Goal: Transaction & Acquisition: Book appointment/travel/reservation

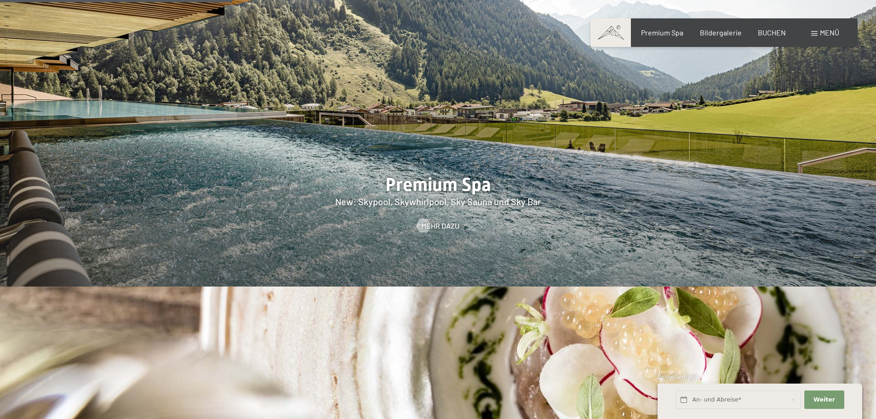
scroll to position [1380, 0]
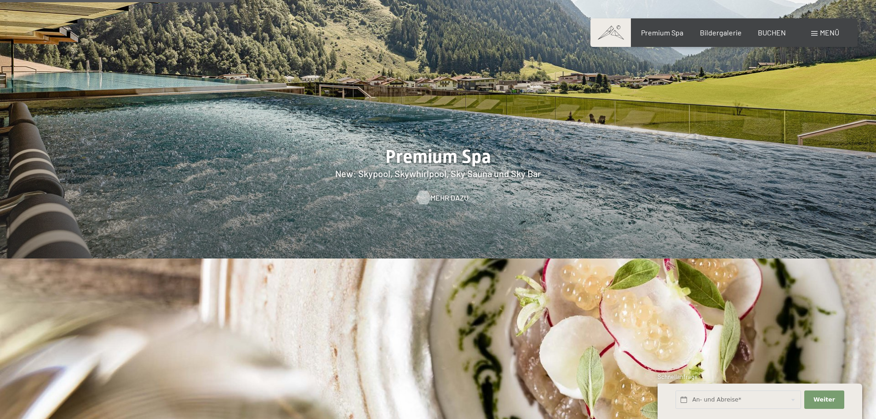
click at [440, 193] on span "Mehr dazu" at bounding box center [449, 198] width 38 height 10
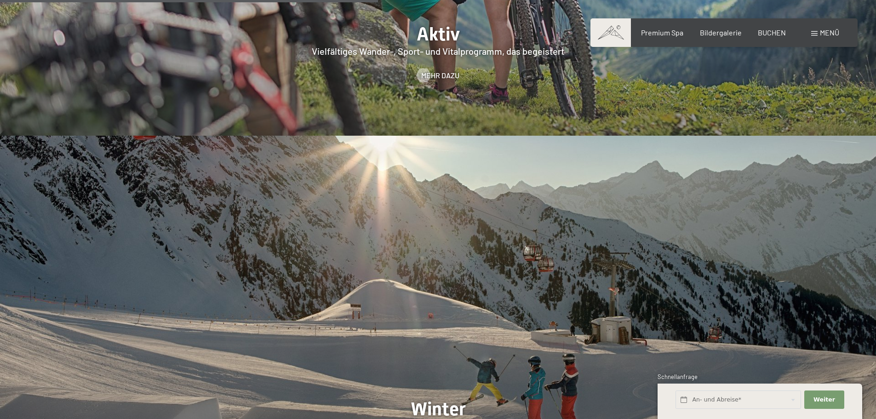
scroll to position [2389, 0]
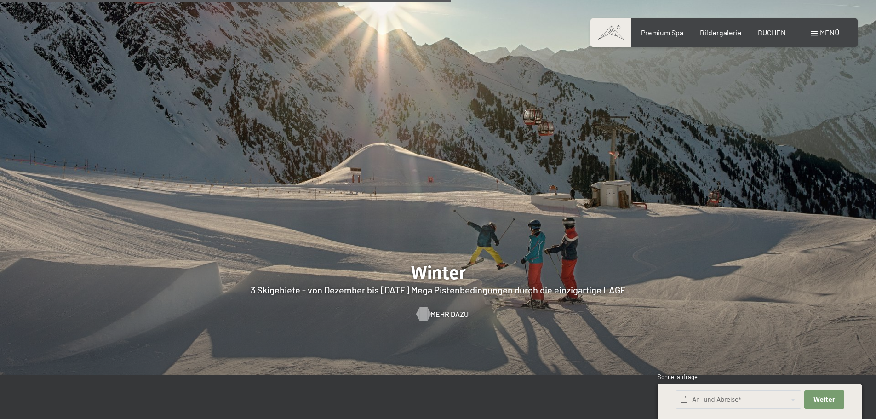
click at [451, 309] on span "Mehr dazu" at bounding box center [449, 314] width 38 height 10
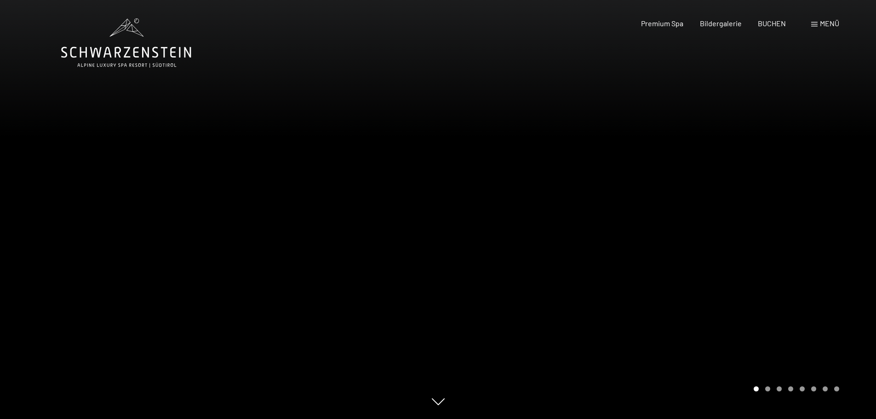
click at [731, 259] on div at bounding box center [657, 209] width 438 height 419
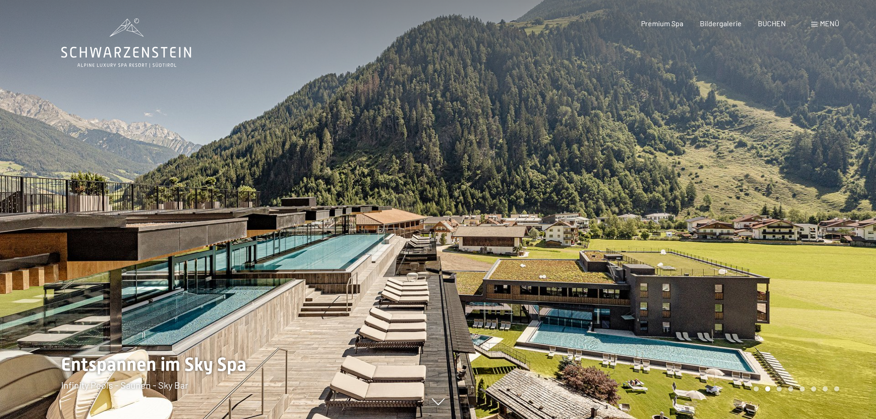
click at [732, 257] on div at bounding box center [657, 209] width 438 height 419
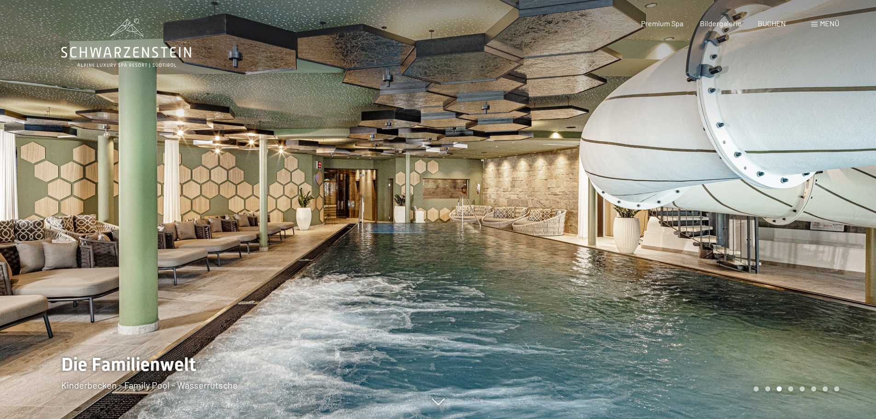
click at [732, 257] on div at bounding box center [657, 209] width 438 height 419
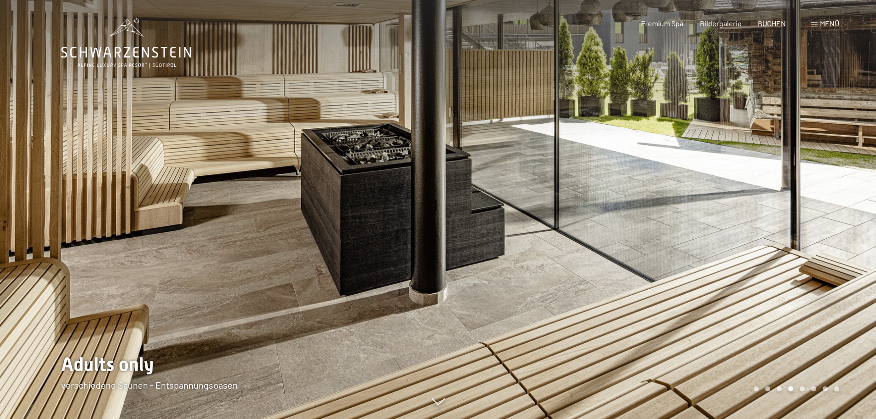
click at [732, 257] on div at bounding box center [657, 209] width 438 height 419
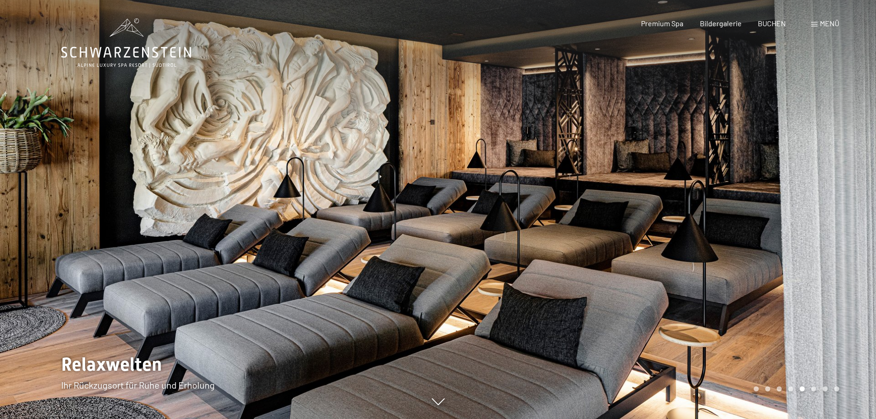
click at [732, 257] on div at bounding box center [657, 209] width 438 height 419
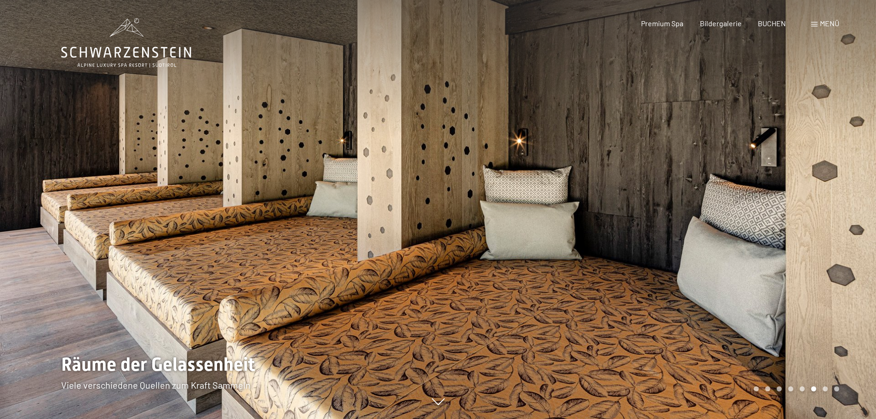
click at [732, 257] on div at bounding box center [657, 209] width 438 height 419
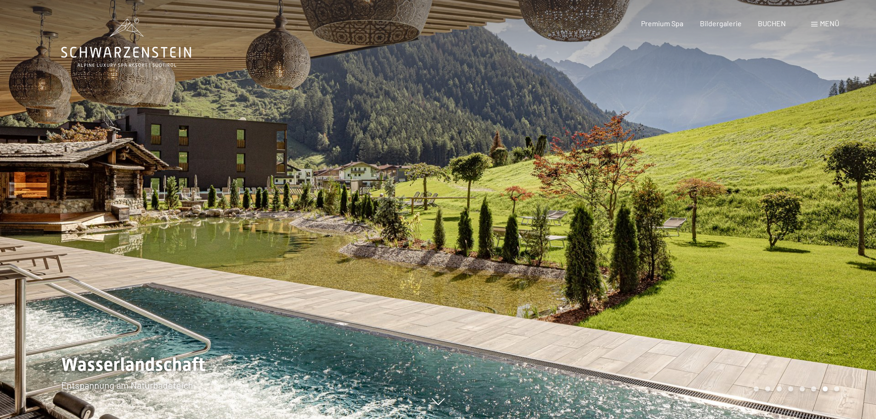
click at [732, 257] on div at bounding box center [657, 209] width 438 height 419
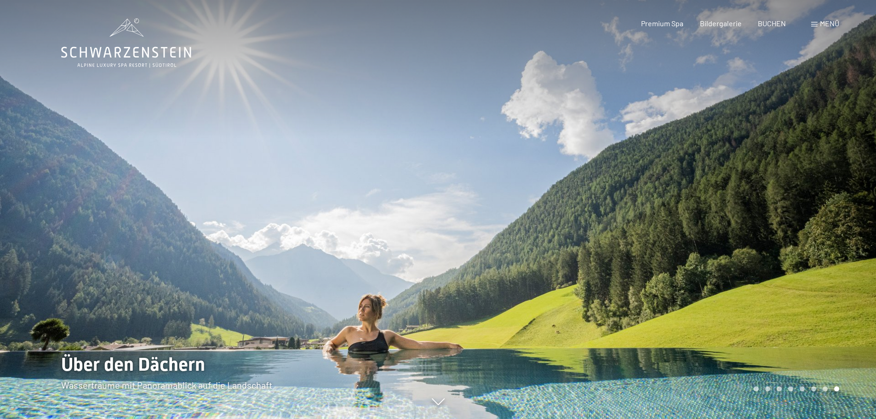
click at [732, 257] on div at bounding box center [657, 209] width 438 height 419
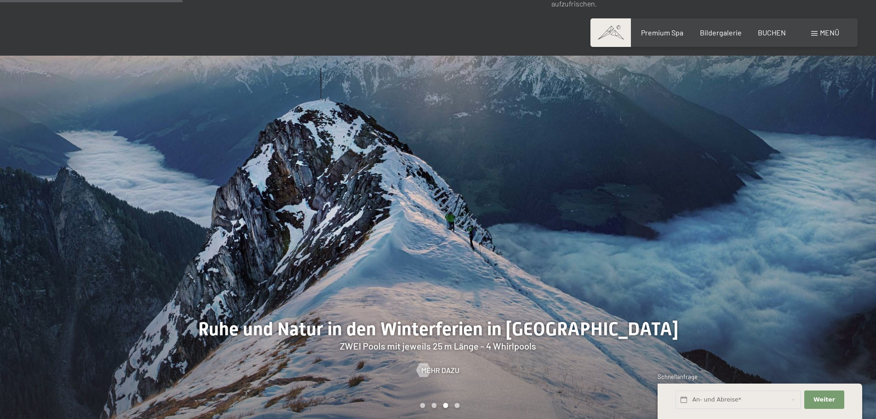
scroll to position [874, 0]
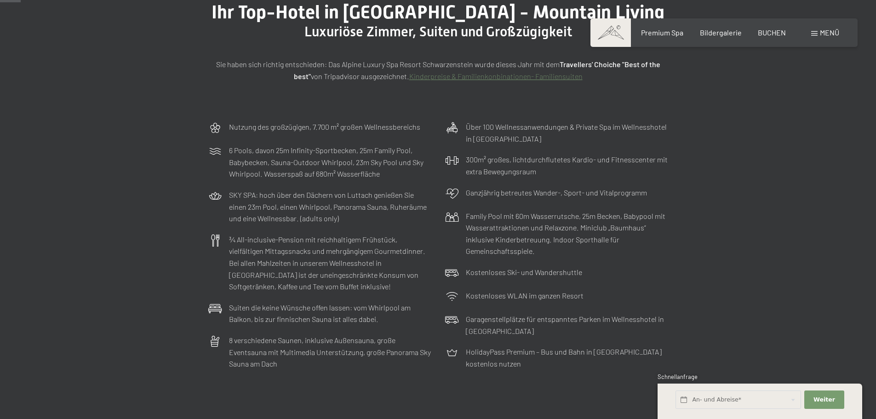
scroll to position [184, 0]
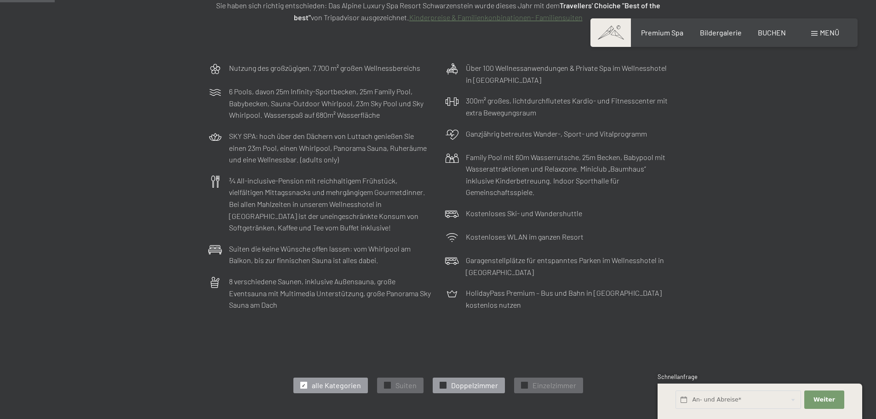
click at [466, 384] on span "Doppelzimmer" at bounding box center [474, 385] width 47 height 10
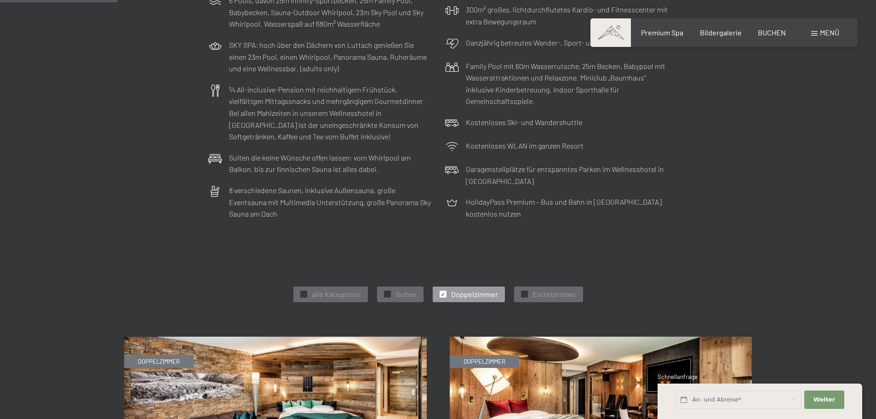
scroll to position [276, 0]
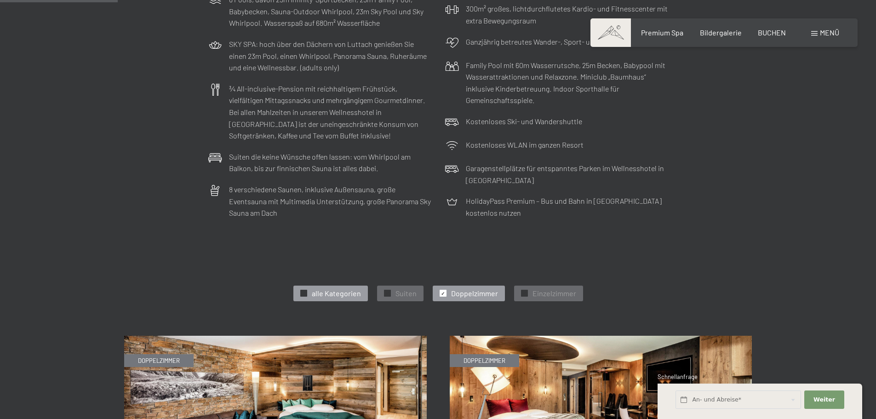
click at [307, 292] on div at bounding box center [303, 293] width 7 height 7
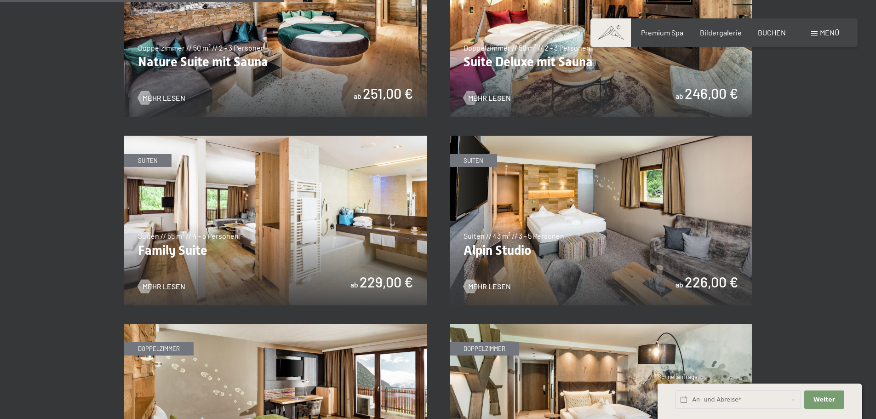
scroll to position [1058, 0]
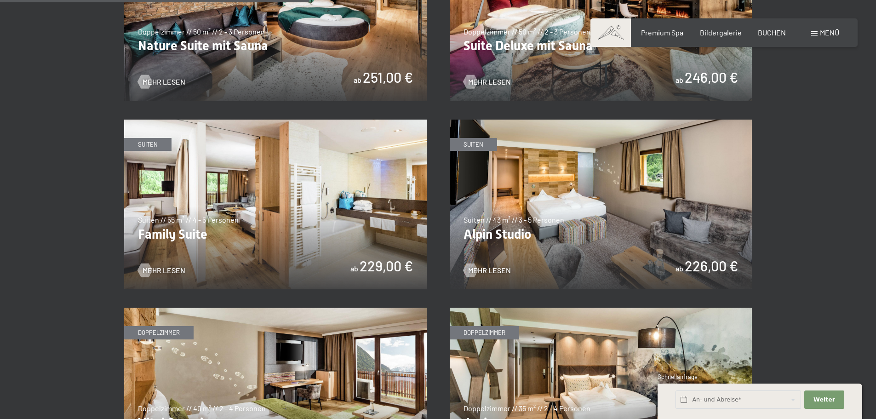
click at [280, 207] on img at bounding box center [275, 205] width 303 height 170
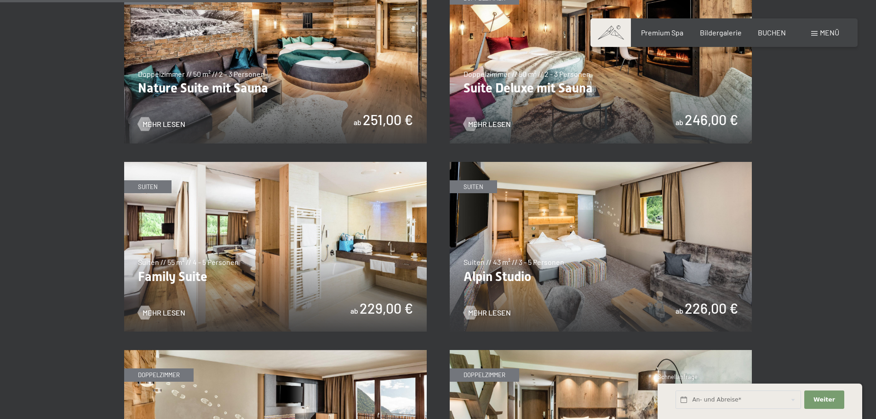
scroll to position [966, 0]
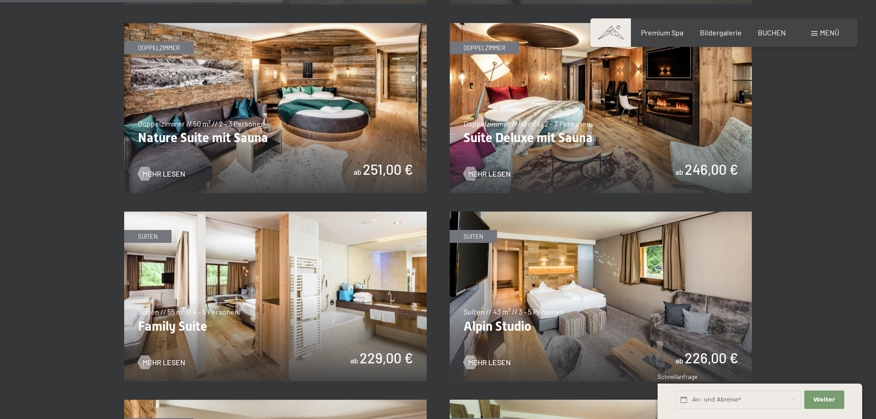
click at [556, 130] on img at bounding box center [601, 108] width 303 height 170
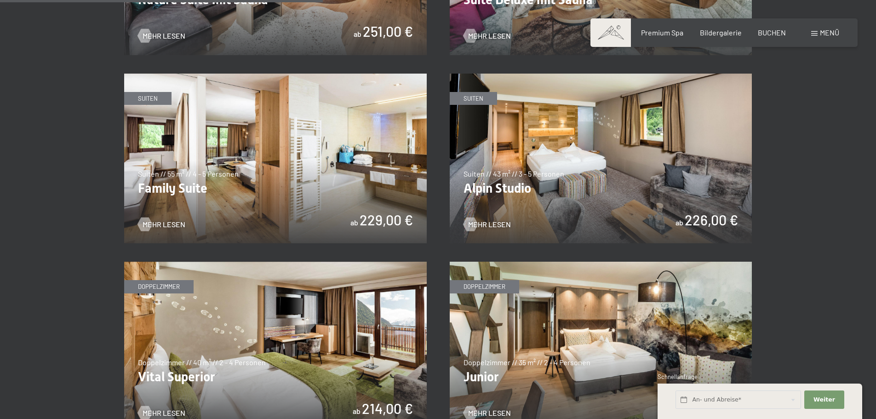
scroll to position [1150, 0]
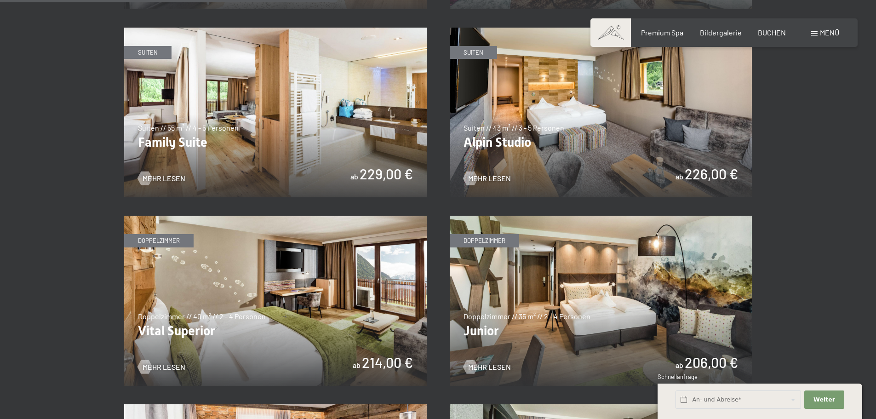
click at [591, 304] on img at bounding box center [601, 301] width 303 height 170
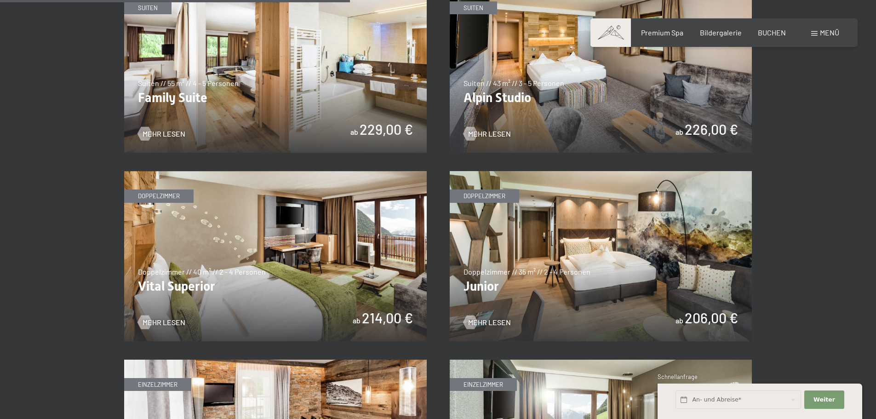
scroll to position [1196, 0]
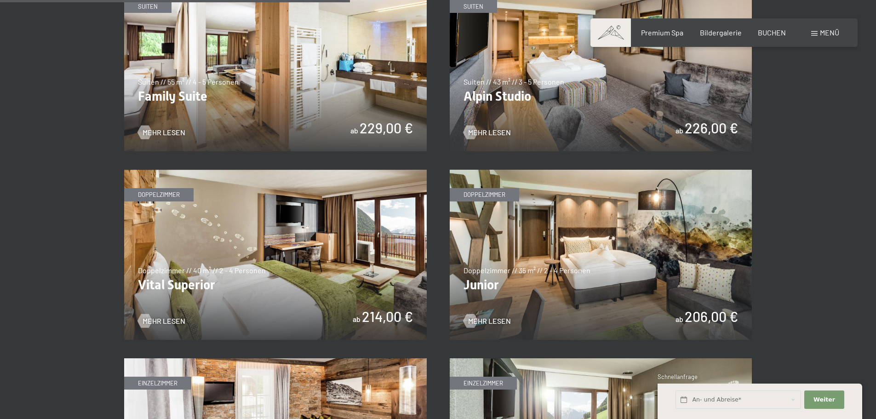
click at [606, 272] on img at bounding box center [601, 255] width 303 height 170
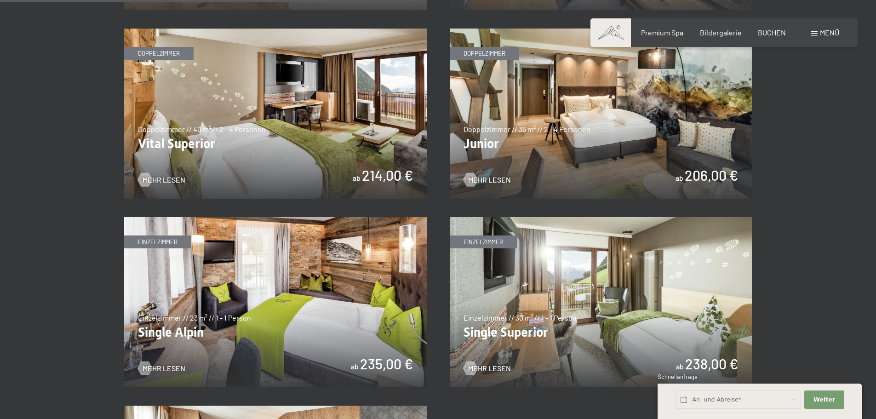
scroll to position [1380, 0]
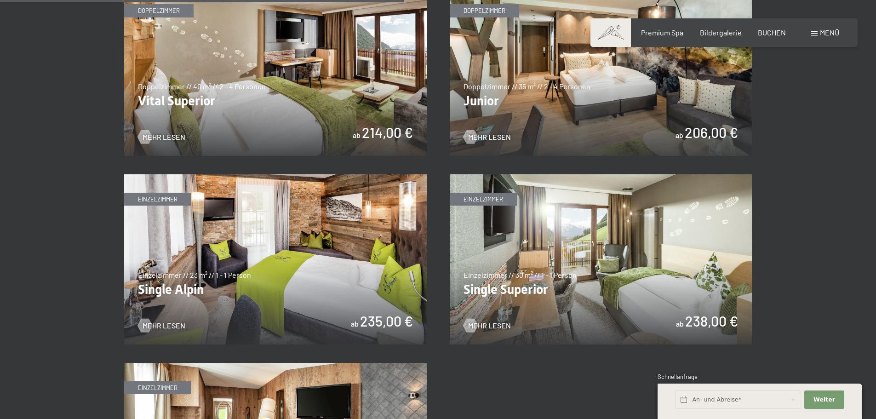
click at [616, 261] on img at bounding box center [601, 259] width 303 height 170
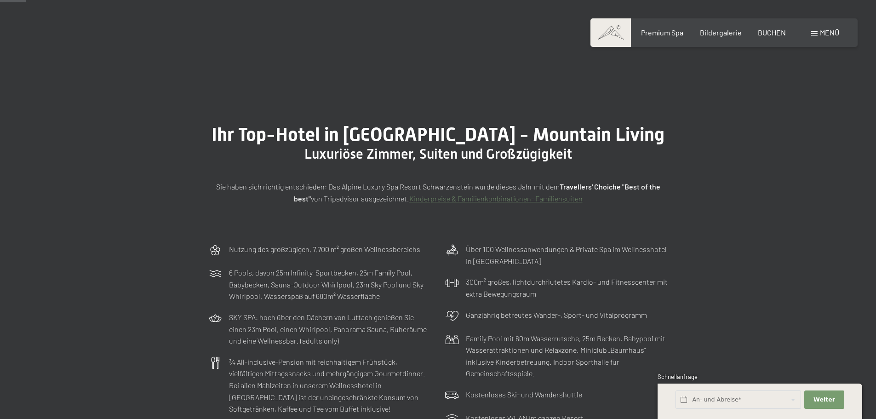
scroll to position [0, 0]
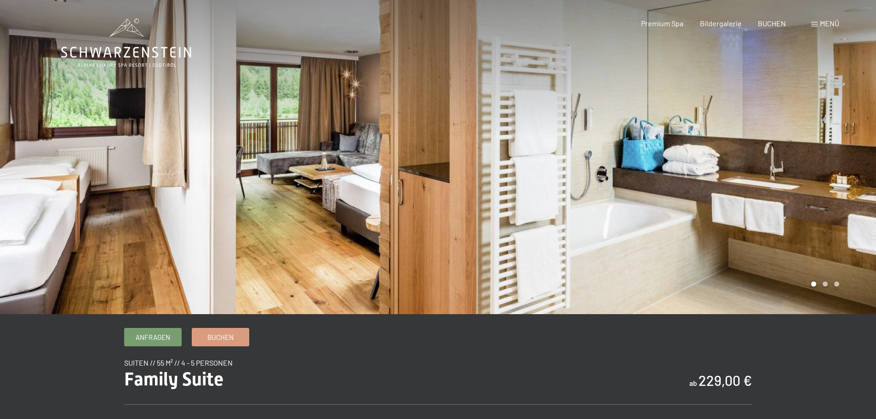
click at [823, 189] on div at bounding box center [657, 157] width 438 height 314
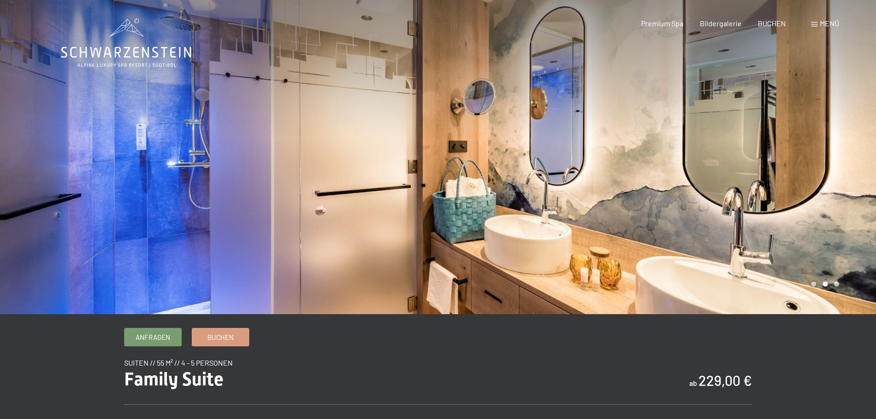
click at [823, 189] on div at bounding box center [657, 157] width 438 height 314
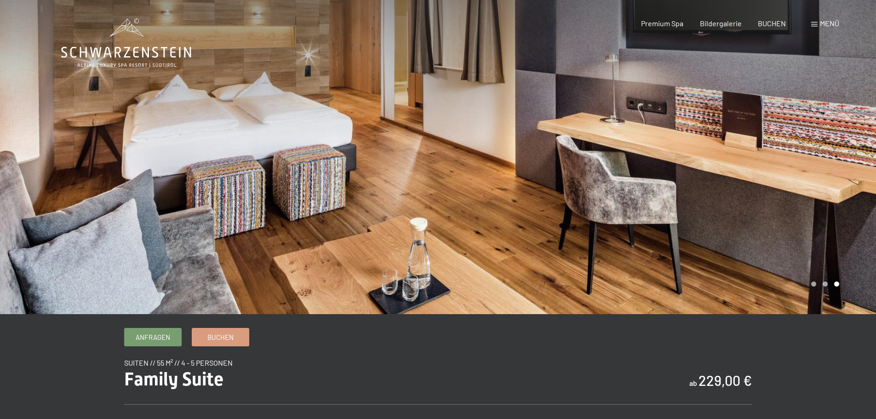
click at [823, 189] on div at bounding box center [657, 157] width 438 height 314
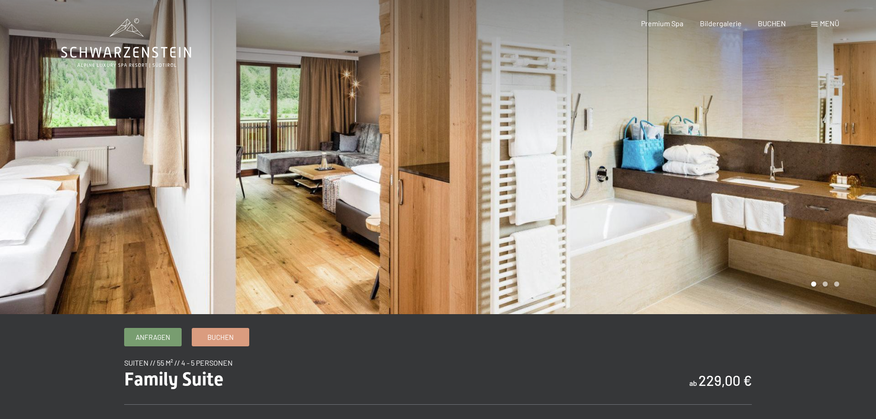
click at [823, 189] on div at bounding box center [657, 157] width 438 height 314
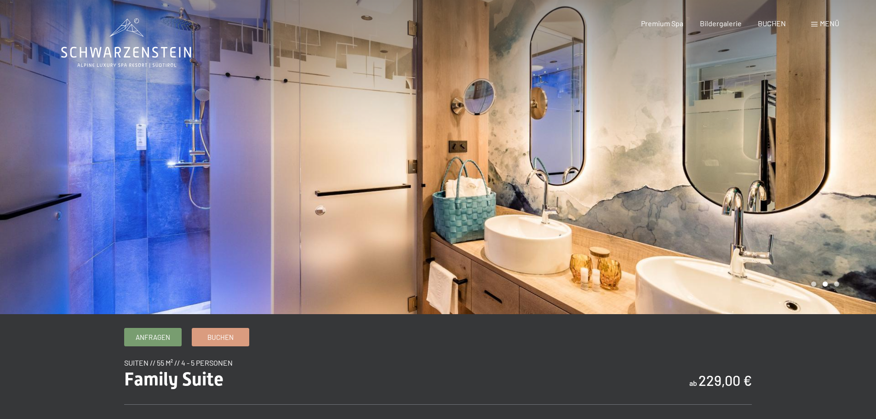
click at [823, 189] on div at bounding box center [657, 157] width 438 height 314
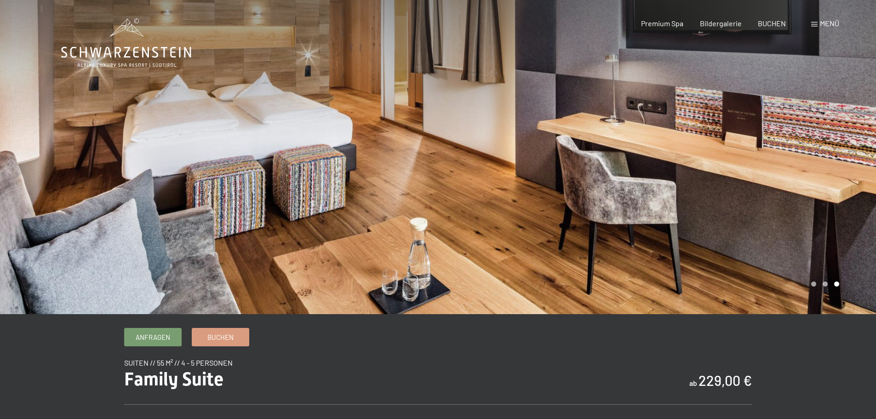
click at [823, 189] on div at bounding box center [657, 157] width 438 height 314
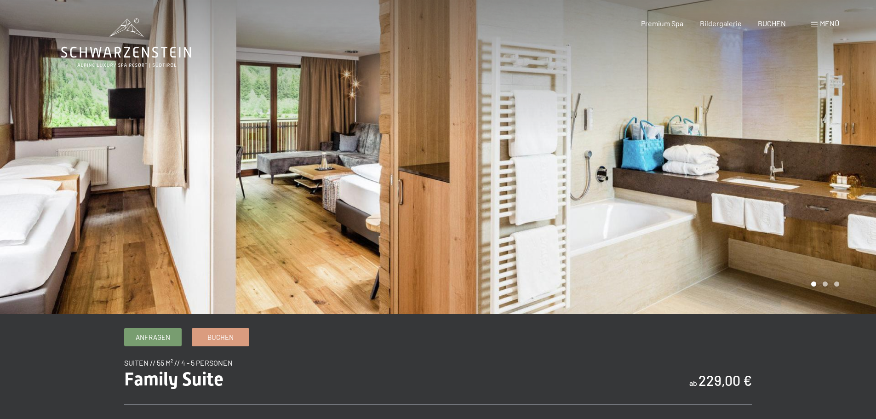
click at [823, 189] on div at bounding box center [657, 157] width 438 height 314
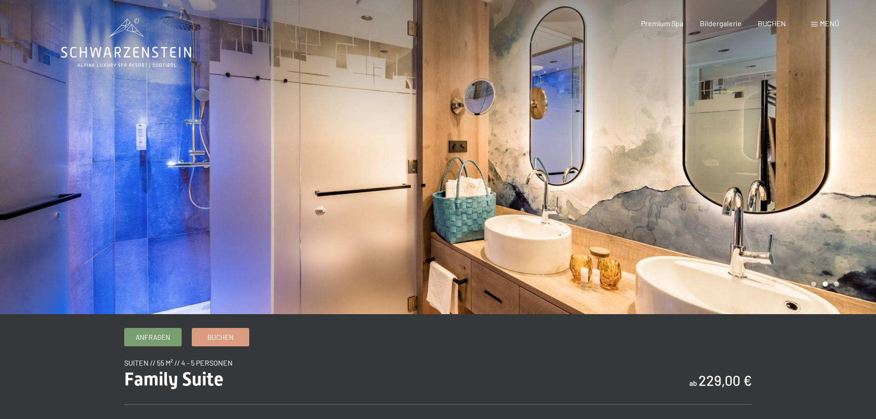
click at [823, 189] on div at bounding box center [657, 157] width 438 height 314
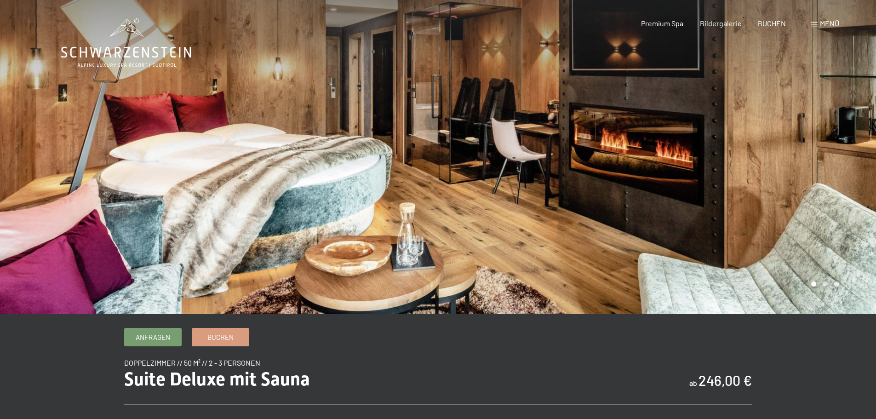
click at [836, 182] on div at bounding box center [657, 157] width 438 height 314
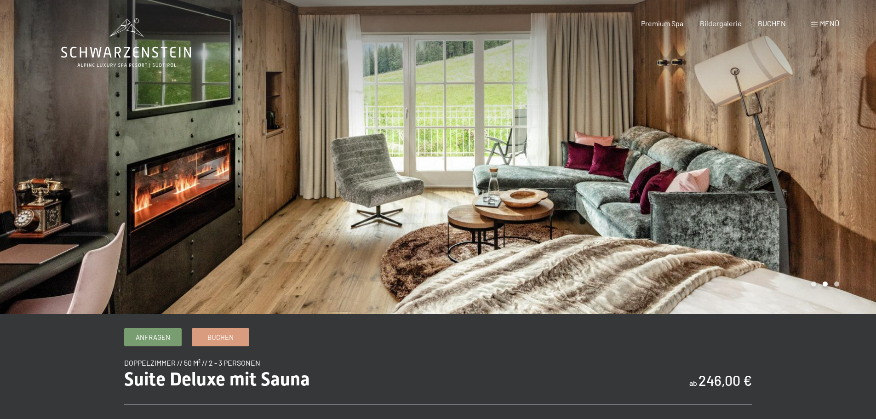
click at [836, 182] on div at bounding box center [657, 157] width 438 height 314
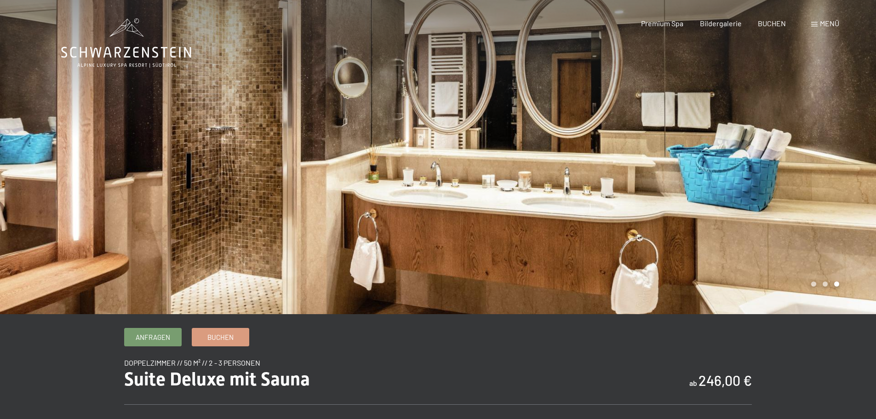
click at [836, 182] on div at bounding box center [657, 157] width 438 height 314
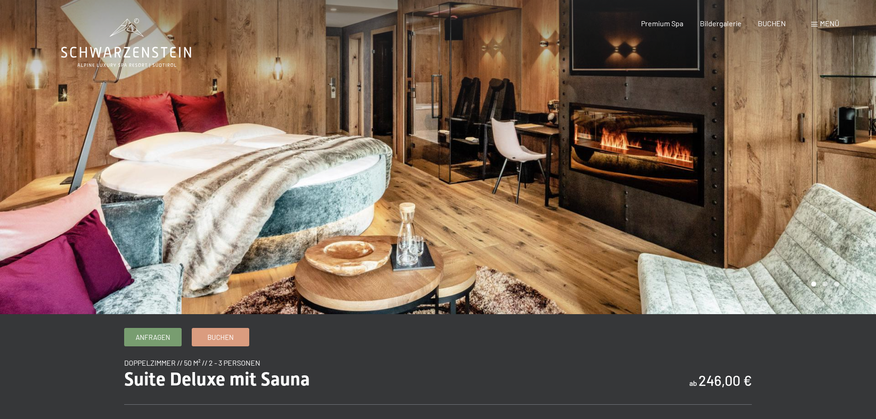
click at [836, 182] on div at bounding box center [657, 157] width 438 height 314
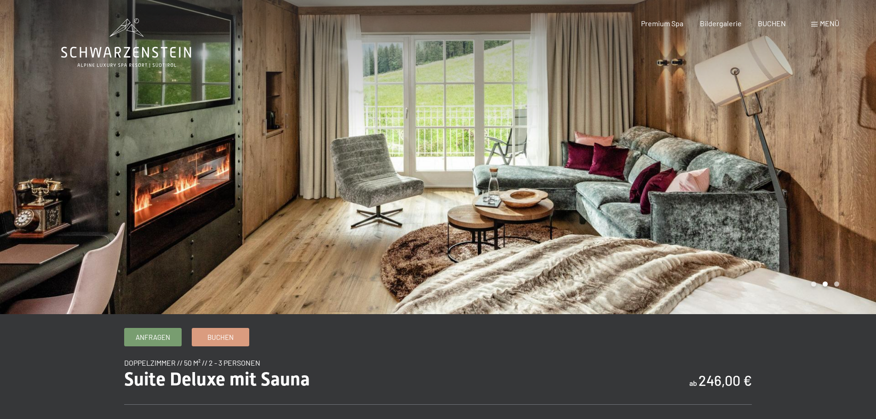
click at [836, 182] on div at bounding box center [657, 157] width 438 height 314
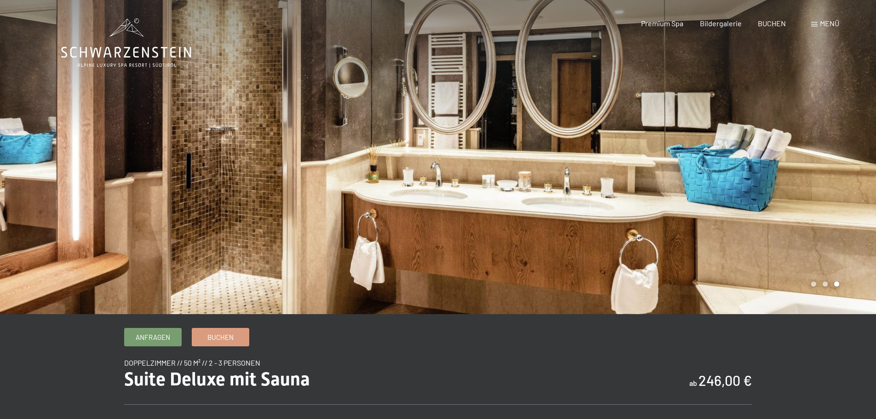
click at [836, 182] on div at bounding box center [657, 157] width 438 height 314
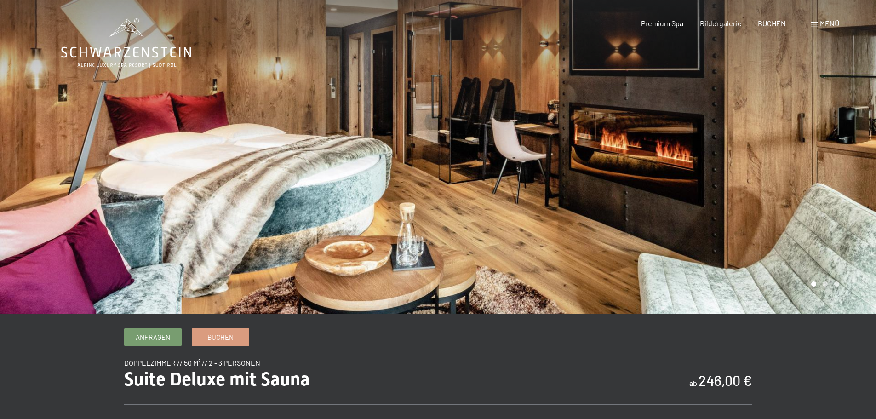
click at [836, 182] on div at bounding box center [657, 157] width 438 height 314
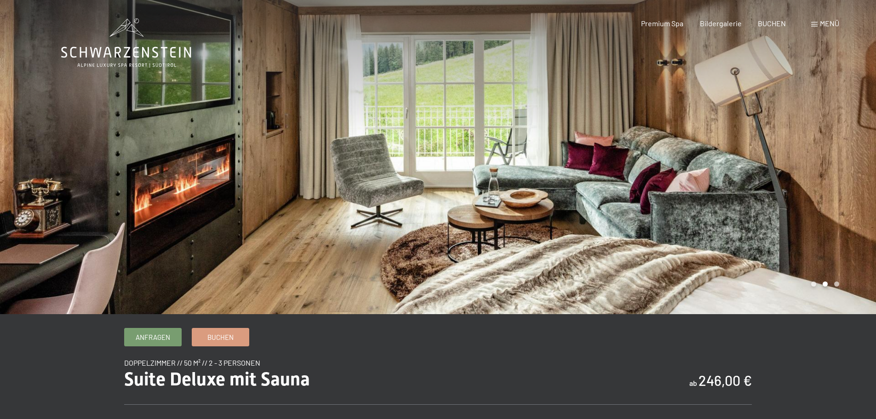
click at [836, 182] on div at bounding box center [657, 157] width 438 height 314
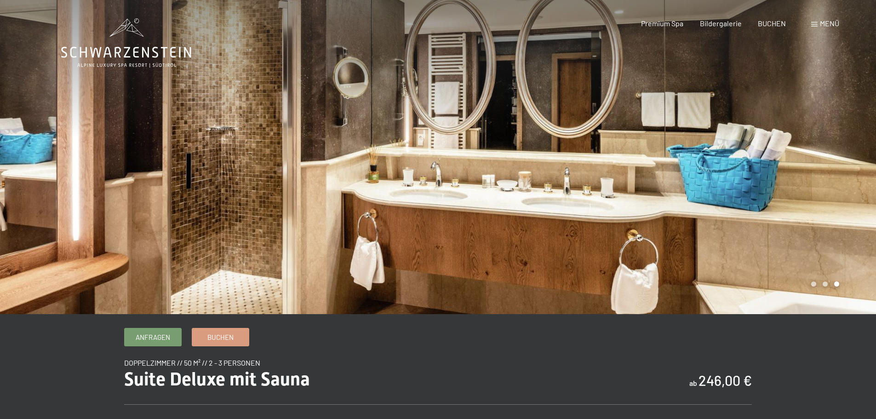
click at [836, 182] on div at bounding box center [657, 157] width 438 height 314
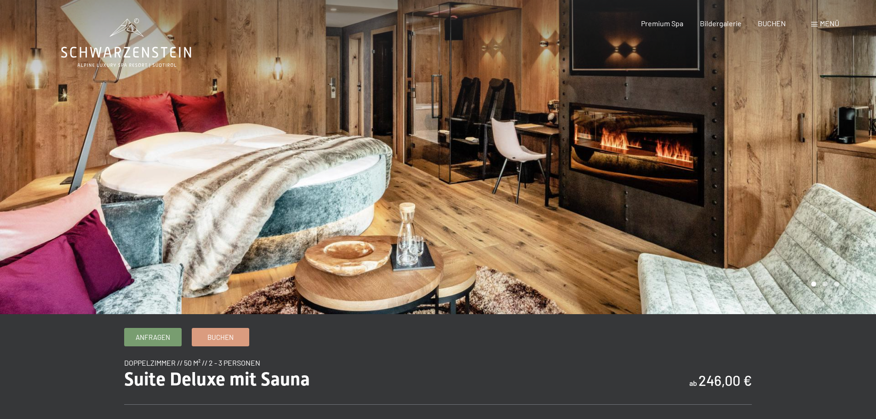
click at [836, 182] on div at bounding box center [657, 157] width 438 height 314
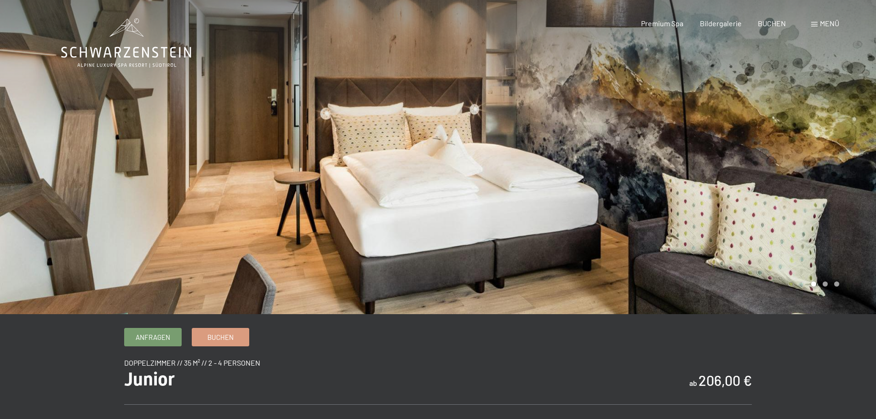
click at [641, 159] on div at bounding box center [657, 157] width 438 height 314
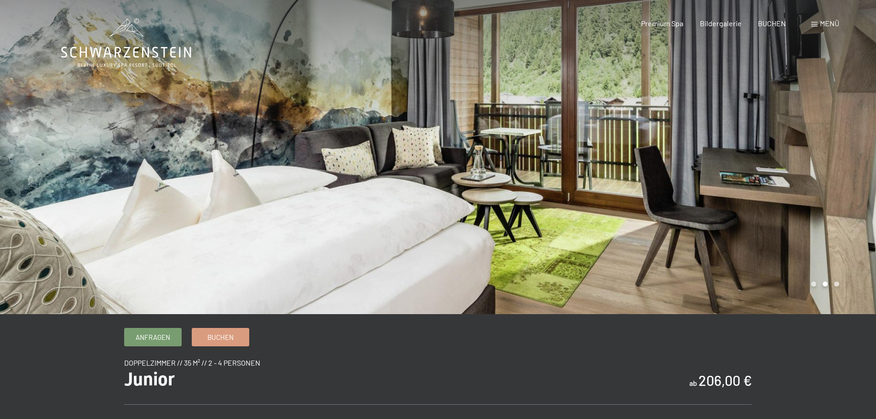
click at [641, 159] on div at bounding box center [657, 157] width 438 height 314
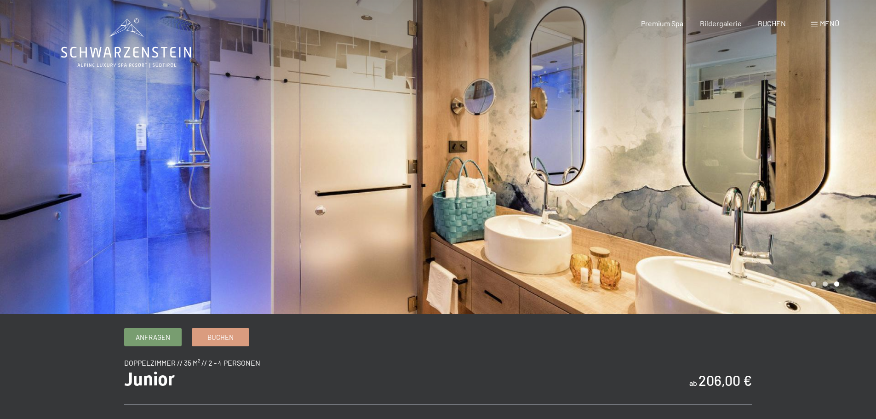
click at [641, 159] on div at bounding box center [657, 157] width 438 height 314
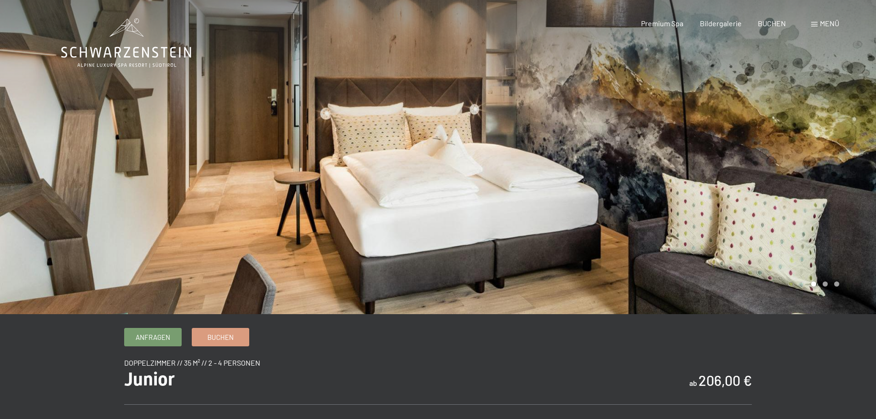
click at [641, 159] on div at bounding box center [657, 157] width 438 height 314
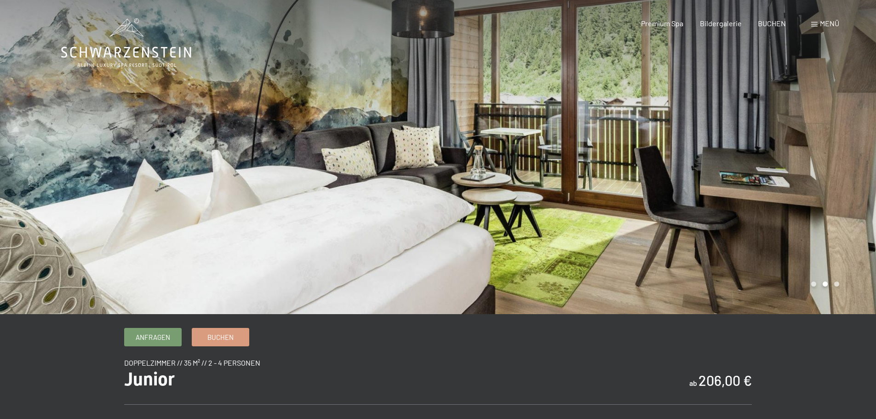
click at [641, 159] on div at bounding box center [657, 157] width 438 height 314
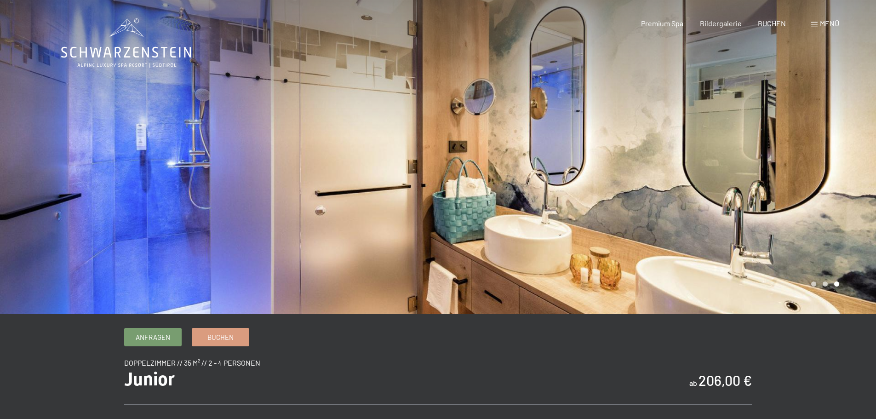
click at [641, 159] on div at bounding box center [657, 157] width 438 height 314
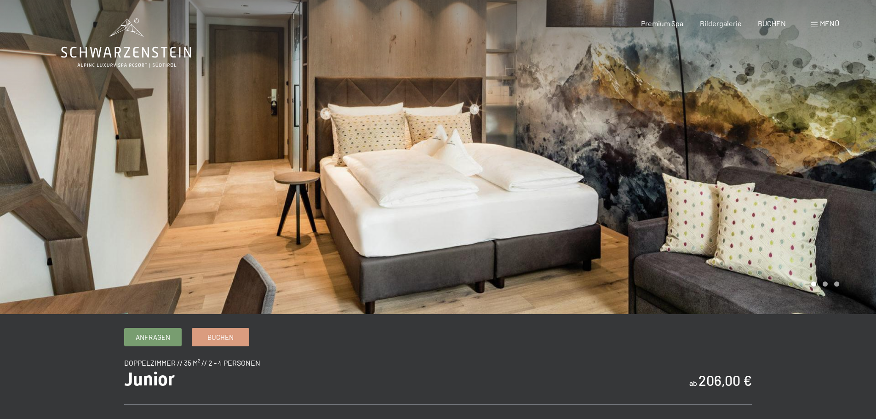
click at [726, 208] on div at bounding box center [657, 157] width 438 height 314
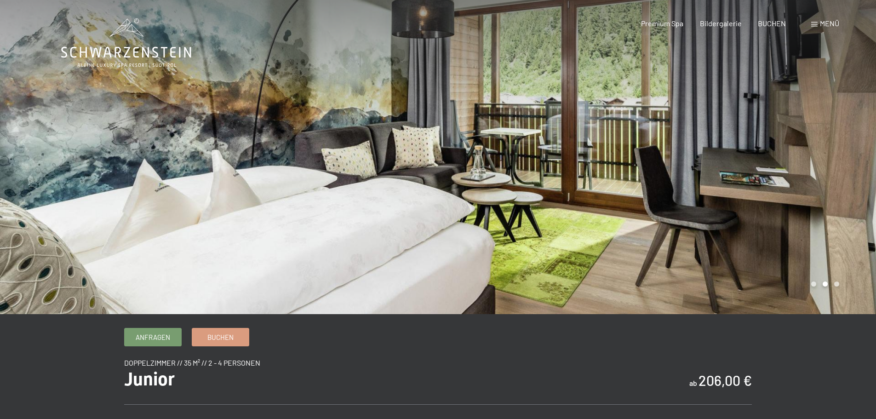
click at [726, 208] on div at bounding box center [657, 157] width 438 height 314
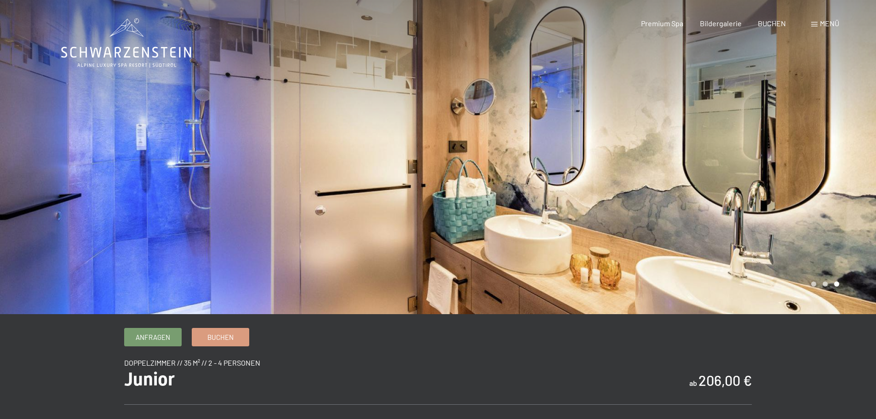
click at [726, 208] on div at bounding box center [657, 157] width 438 height 314
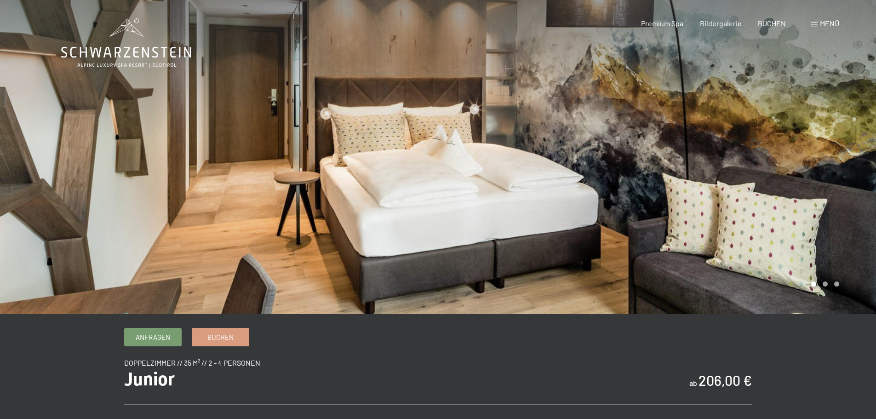
click at [726, 208] on div at bounding box center [657, 157] width 438 height 314
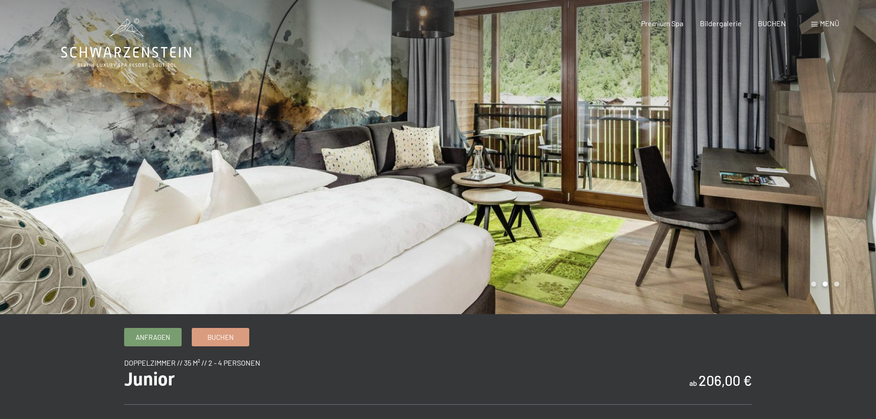
click at [726, 208] on div at bounding box center [657, 157] width 438 height 314
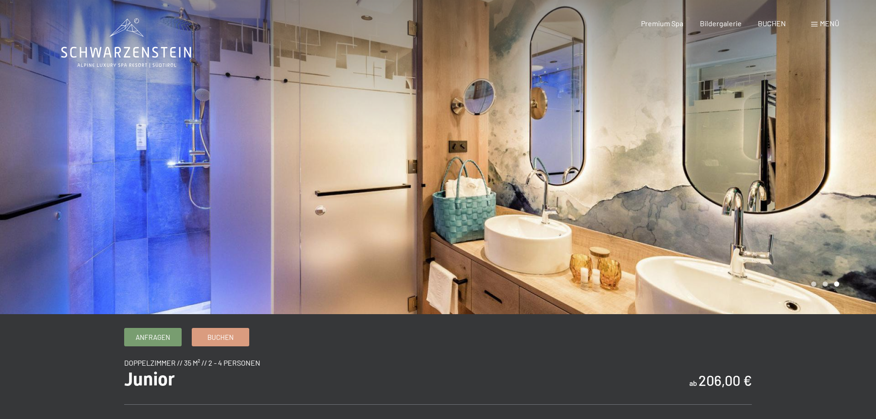
click at [726, 208] on div at bounding box center [657, 157] width 438 height 314
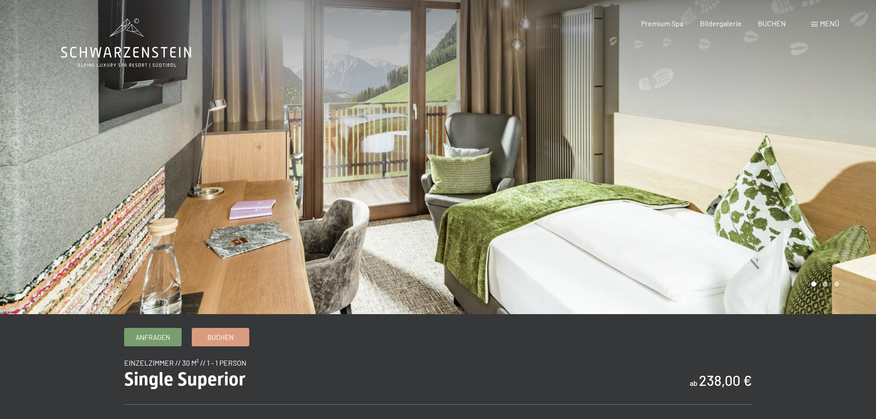
click at [777, 203] on div at bounding box center [657, 157] width 438 height 314
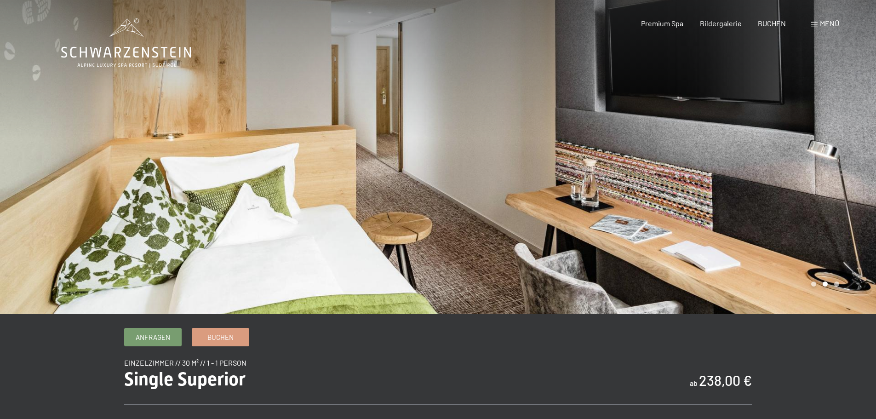
click at [772, 199] on div at bounding box center [657, 157] width 438 height 314
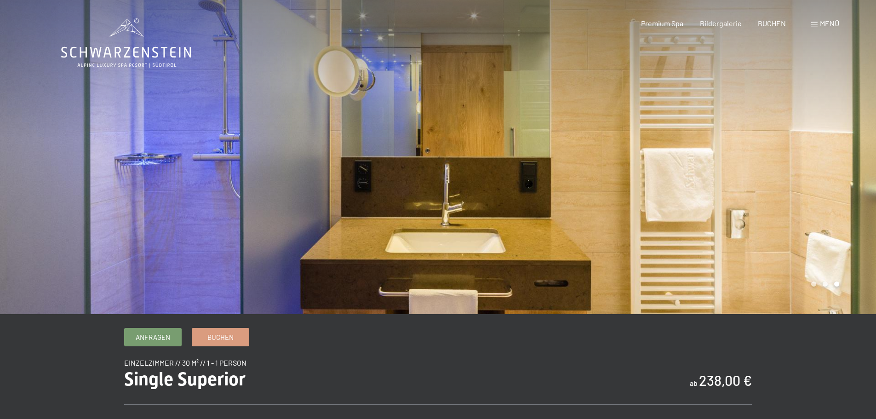
click at [772, 199] on div at bounding box center [657, 157] width 438 height 314
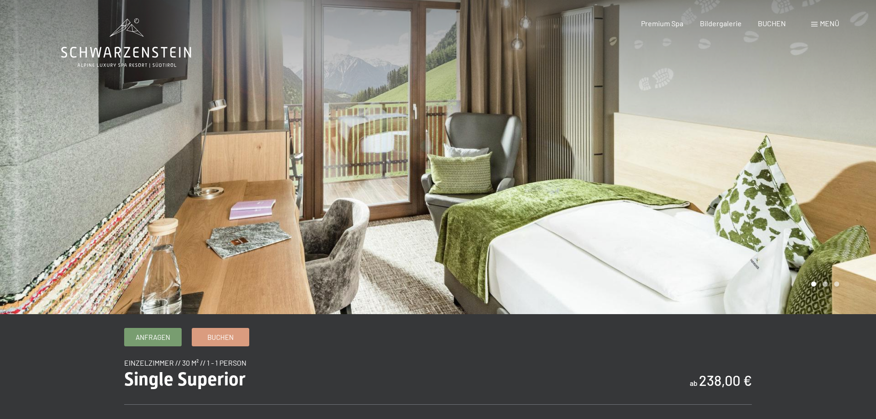
click at [770, 198] on div at bounding box center [657, 157] width 438 height 314
